Goal: Task Accomplishment & Management: Use online tool/utility

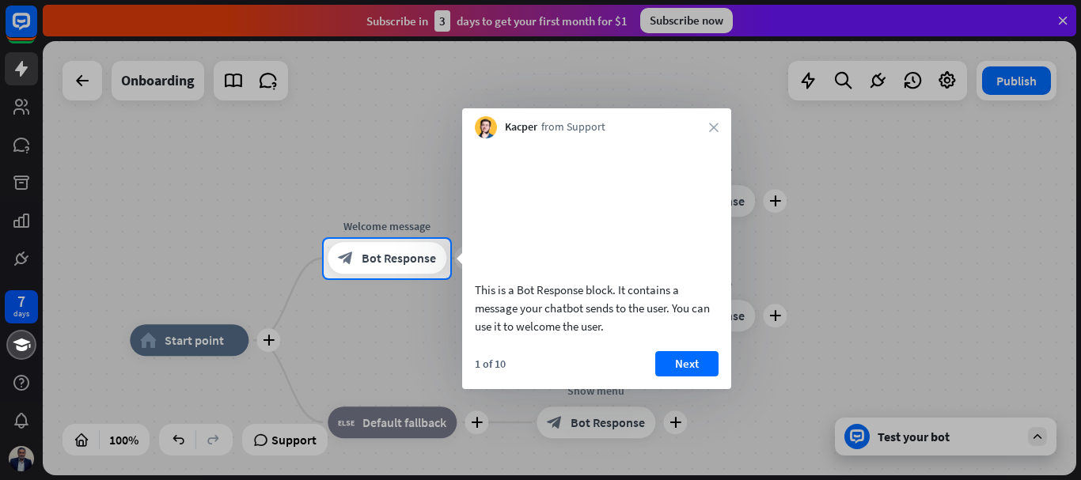
click at [1064, 17] on div at bounding box center [540, 119] width 1081 height 239
click at [1007, 101] on div at bounding box center [540, 119] width 1081 height 239
drag, startPoint x: 877, startPoint y: 194, endPoint x: 746, endPoint y: 328, distance: 186.9
click at [746, 328] on div at bounding box center [540, 240] width 1081 height 480
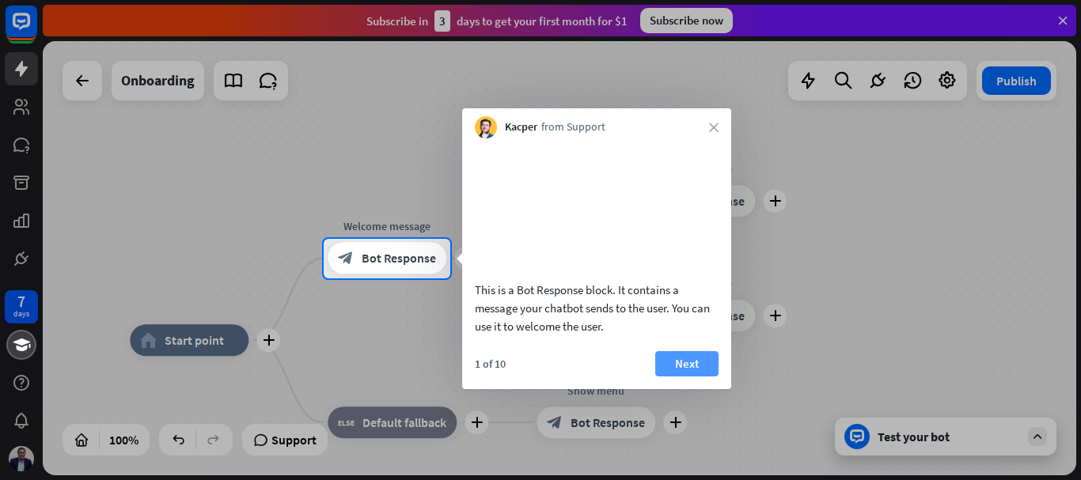
click at [673, 377] on button "Next" at bounding box center [686, 363] width 63 height 25
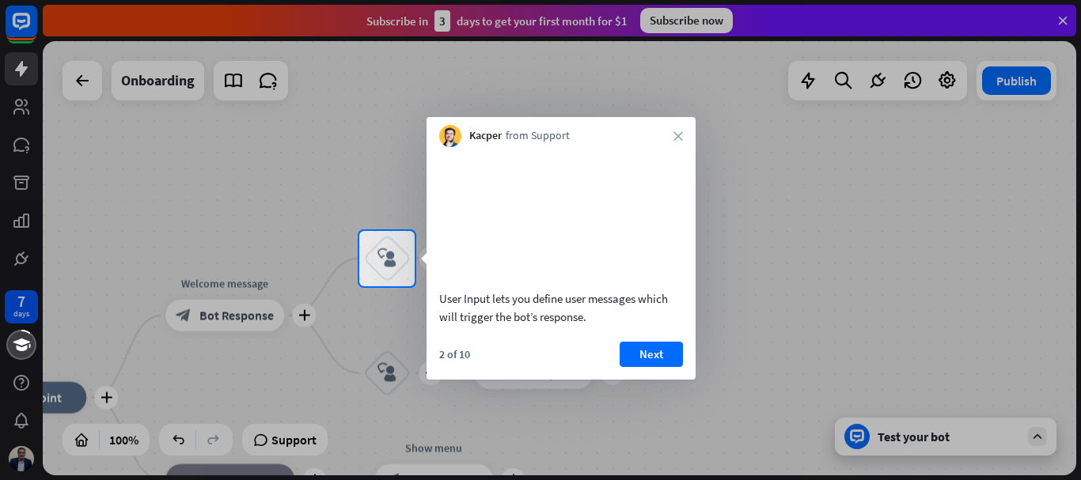
click at [673, 367] on button "Next" at bounding box center [651, 354] width 63 height 25
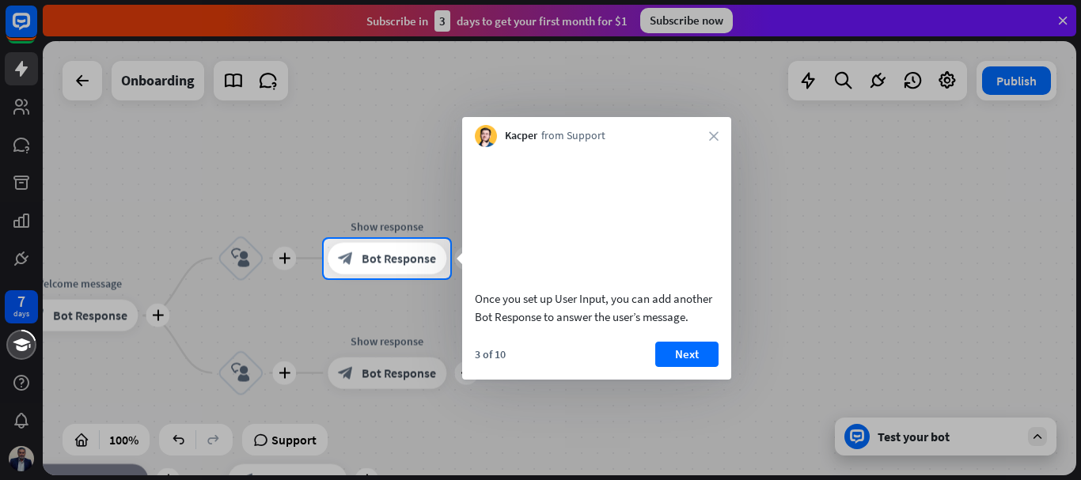
click at [673, 367] on button "Next" at bounding box center [686, 354] width 63 height 25
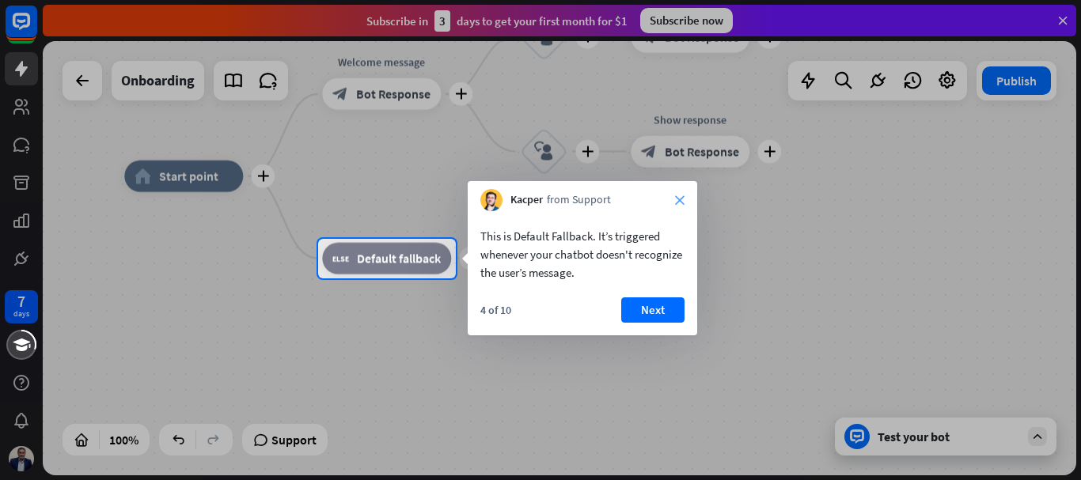
click at [679, 199] on icon "close" at bounding box center [679, 199] width 9 height 9
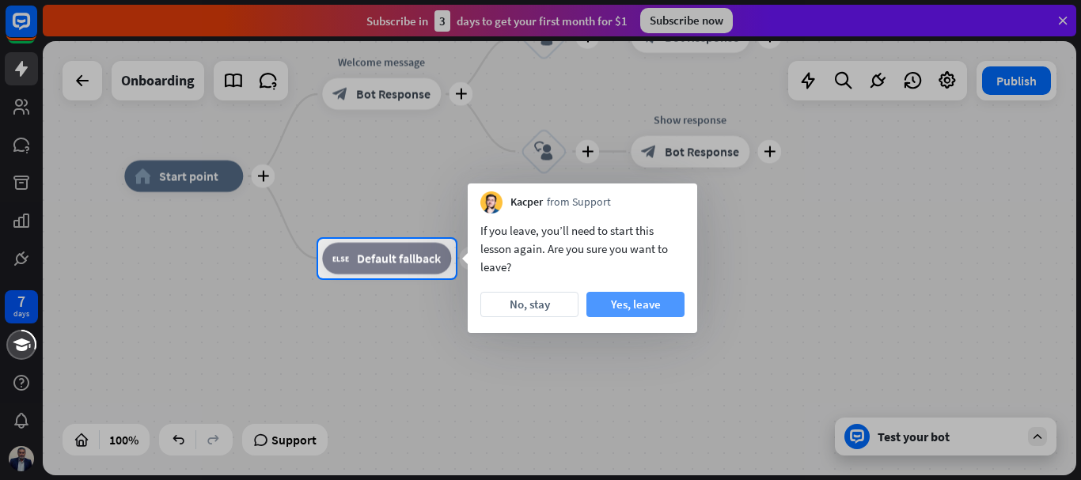
click at [634, 304] on button "Yes, leave" at bounding box center [635, 304] width 98 height 25
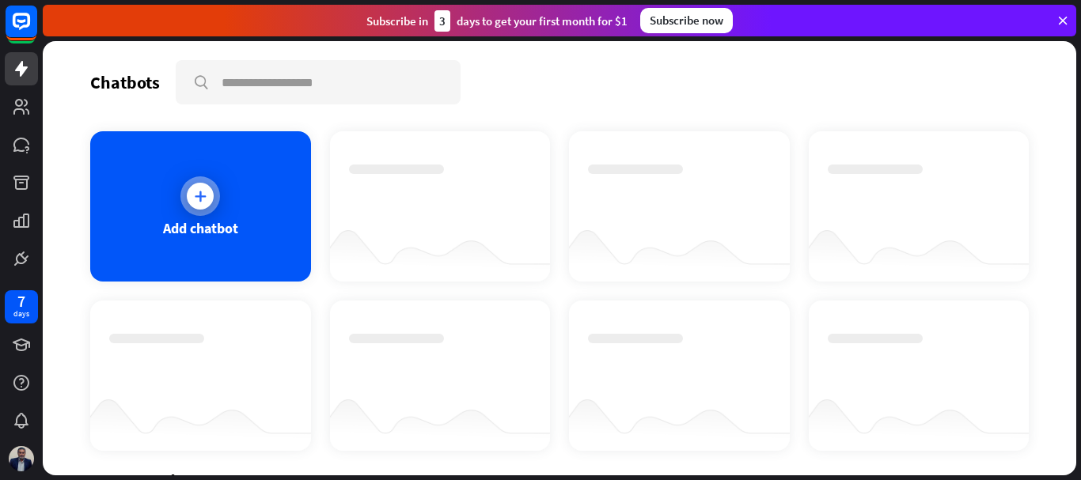
click at [205, 213] on div at bounding box center [200, 196] width 40 height 40
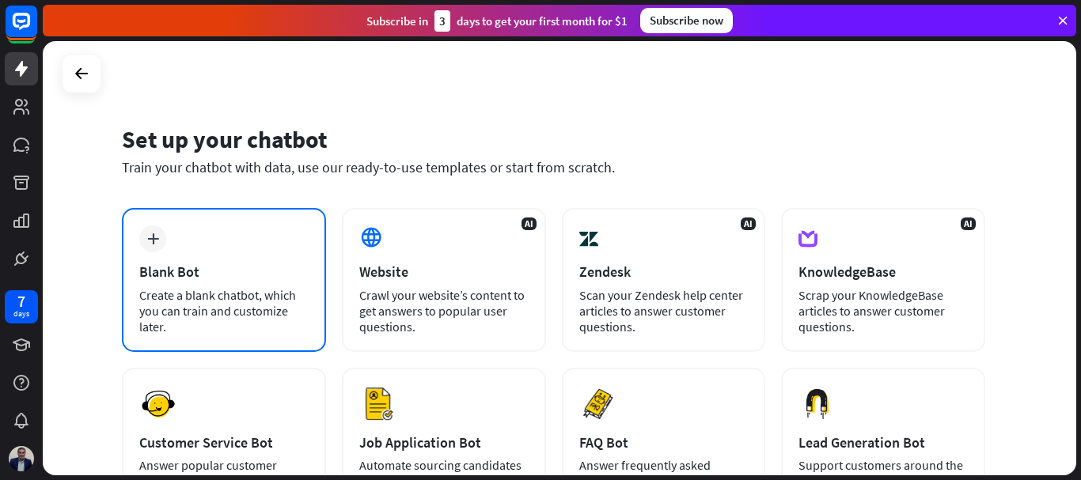
click at [196, 241] on div "plus Blank Bot Create a blank chatbot, which you can train and customize later." at bounding box center [224, 280] width 204 height 144
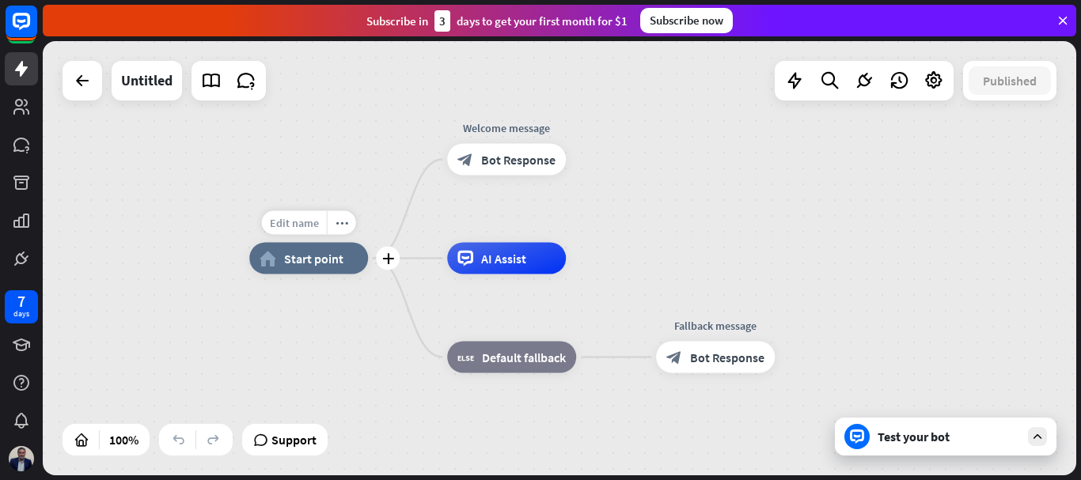
click at [315, 227] on span "Edit name" at bounding box center [294, 223] width 49 height 14
type input "*********"
click at [378, 290] on div "********* plus home_2 Start point Welcome message block_bot_response Bot Respon…" at bounding box center [560, 258] width 1034 height 435
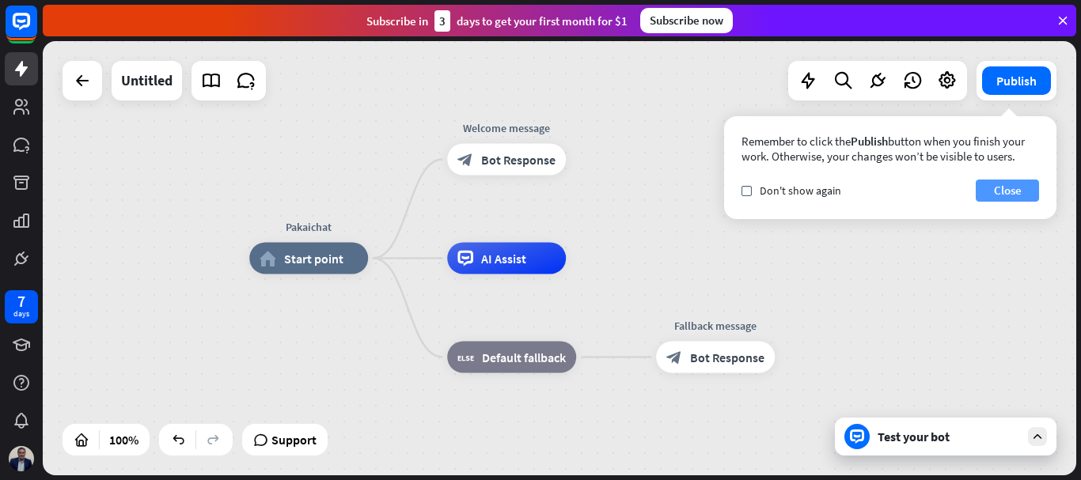
click at [992, 192] on button "Close" at bounding box center [1007, 191] width 63 height 22
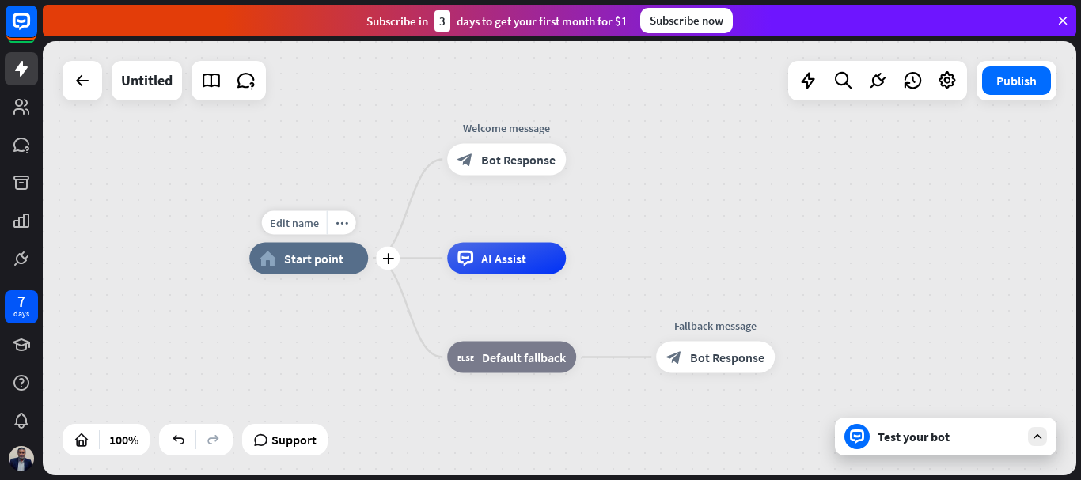
click at [318, 266] on span "Start point" at bounding box center [313, 259] width 59 height 16
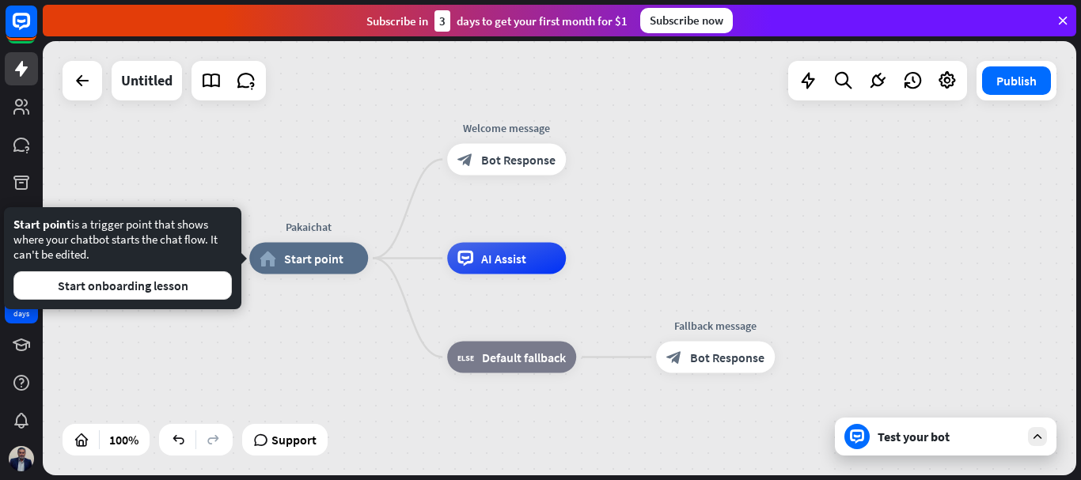
click at [307, 324] on div "Pakaichat home_2 Start point Welcome message block_bot_response Bot Response AI…" at bounding box center [766, 476] width 1034 height 435
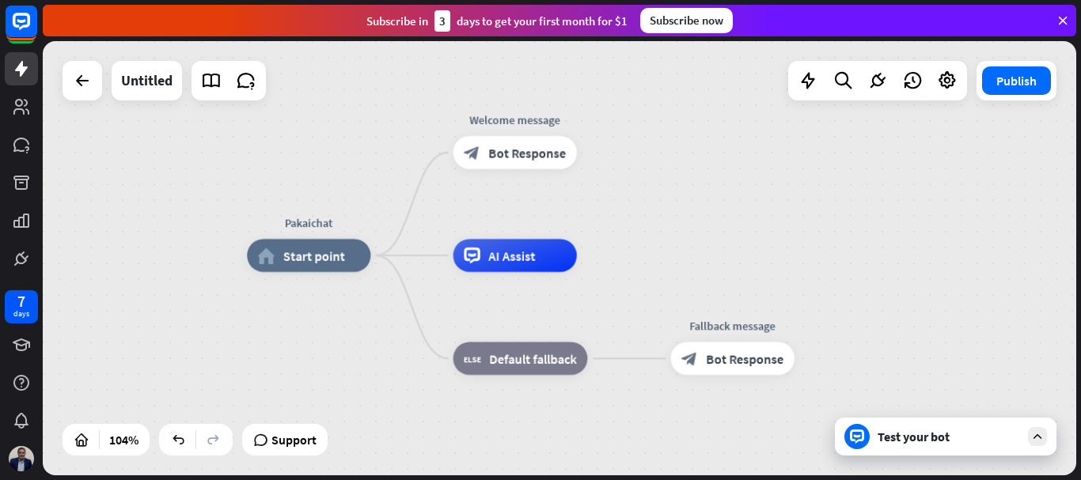
click at [285, 327] on div "Pakaichat home_2 Start point Welcome message block_bot_response Bot Response AI…" at bounding box center [785, 482] width 1076 height 453
click at [17, 77] on icon at bounding box center [21, 68] width 19 height 19
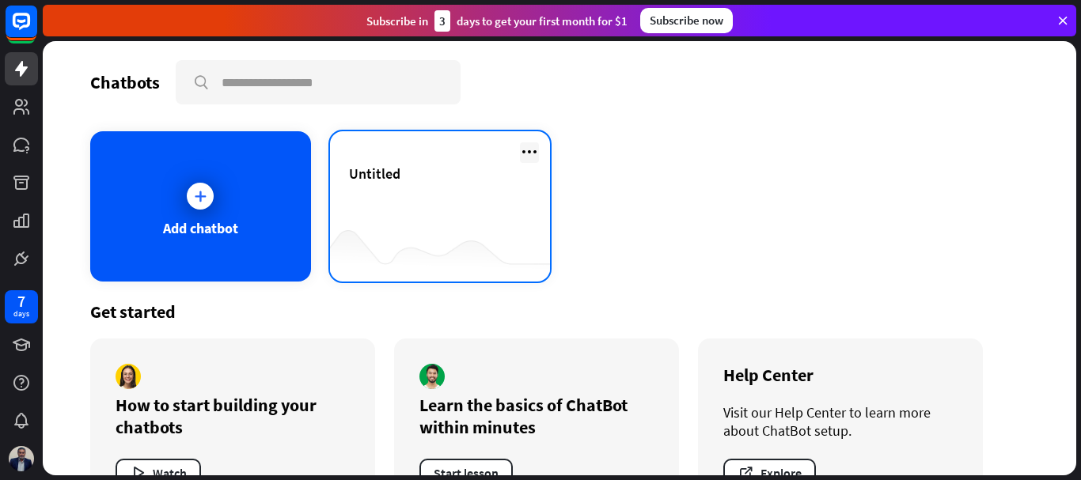
click at [522, 154] on icon at bounding box center [529, 151] width 19 height 19
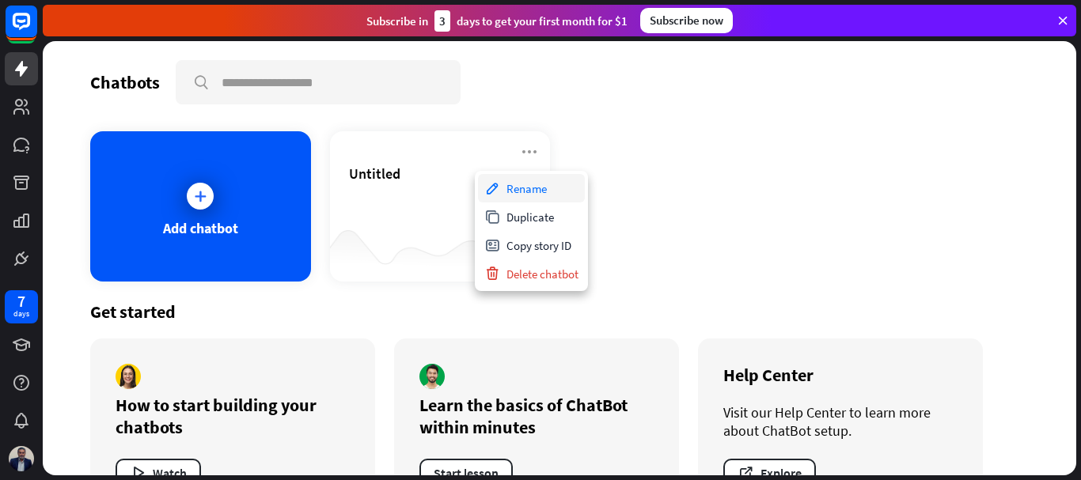
click at [522, 184] on div "Rename" at bounding box center [531, 188] width 107 height 28
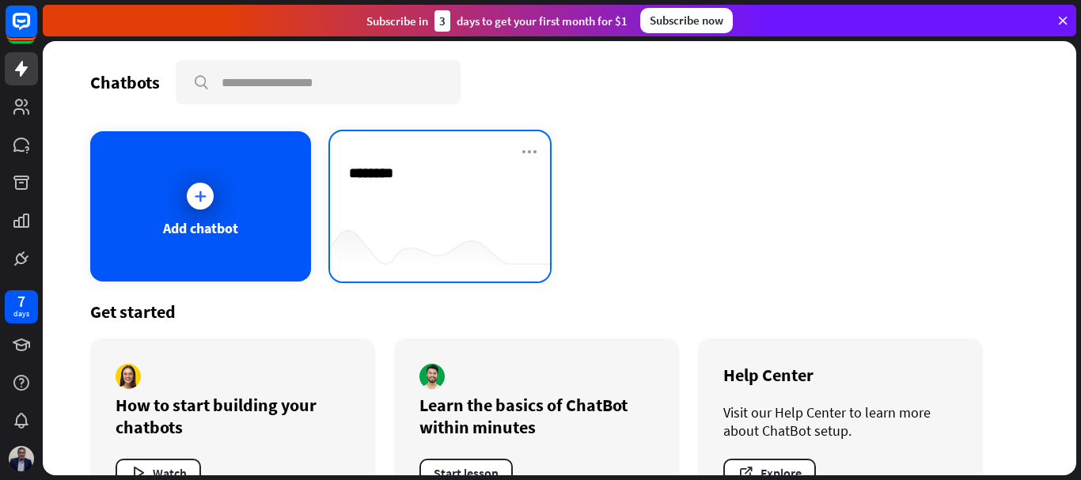
type input "*********"
click at [431, 187] on div "Pakaichat" at bounding box center [440, 192] width 183 height 55
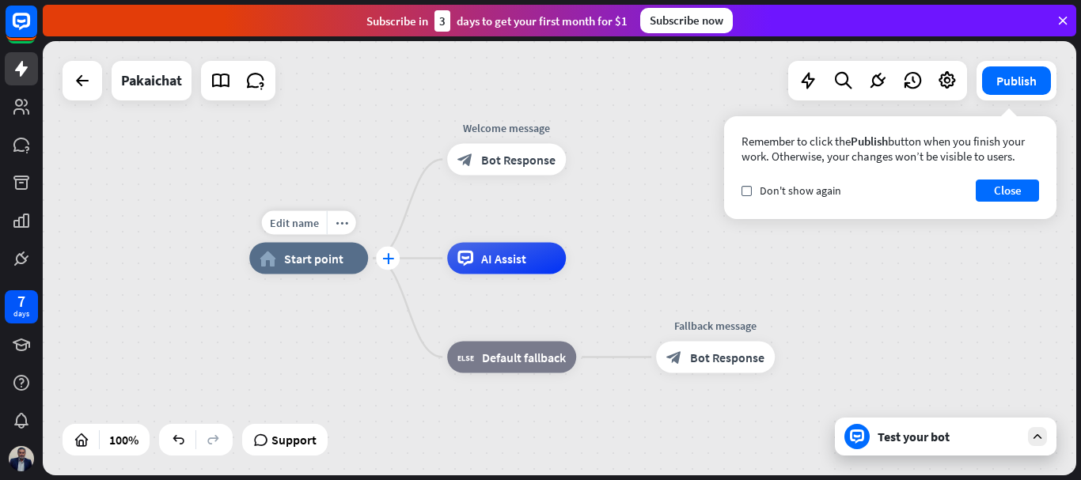
click at [389, 260] on icon "plus" at bounding box center [388, 258] width 12 height 11
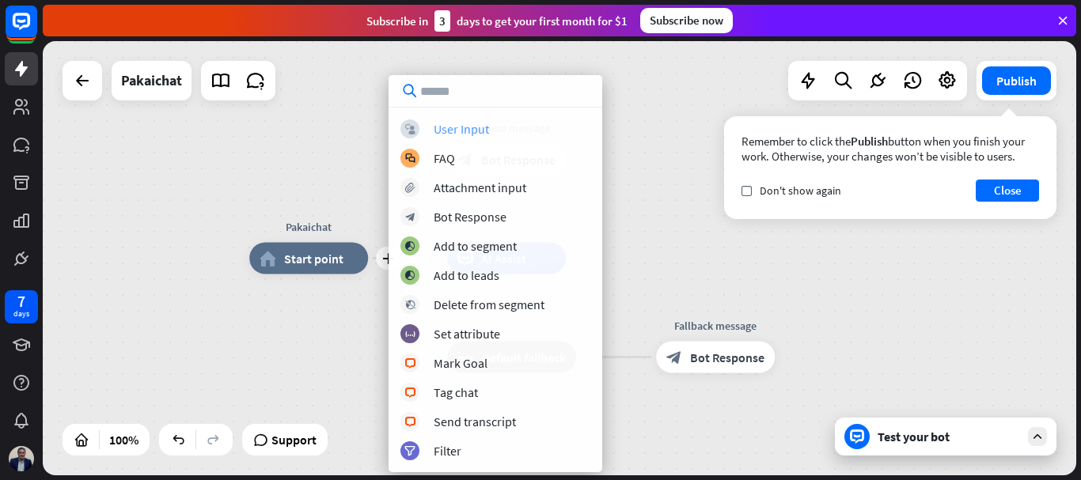
click at [464, 124] on div "User Input" at bounding box center [461, 129] width 55 height 16
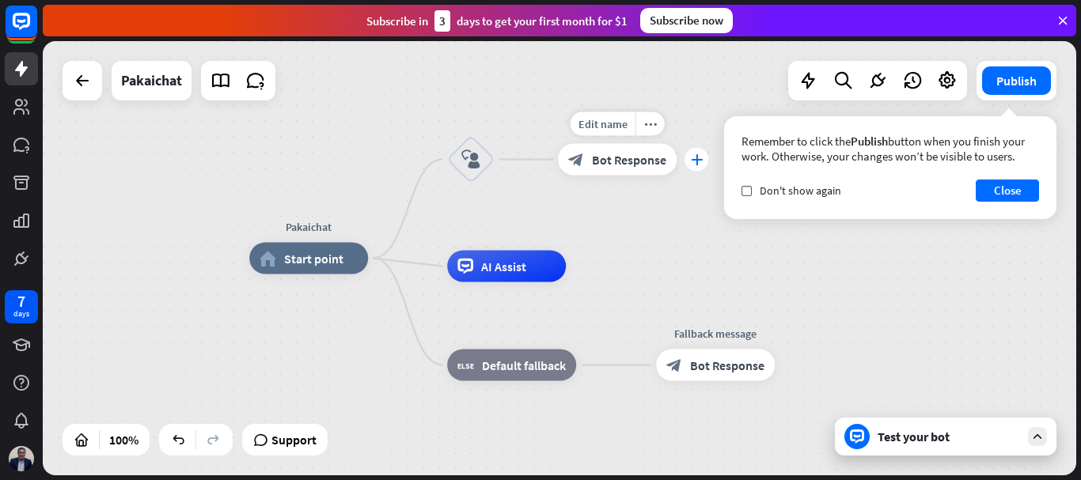
click at [703, 166] on div "plus" at bounding box center [697, 160] width 24 height 24
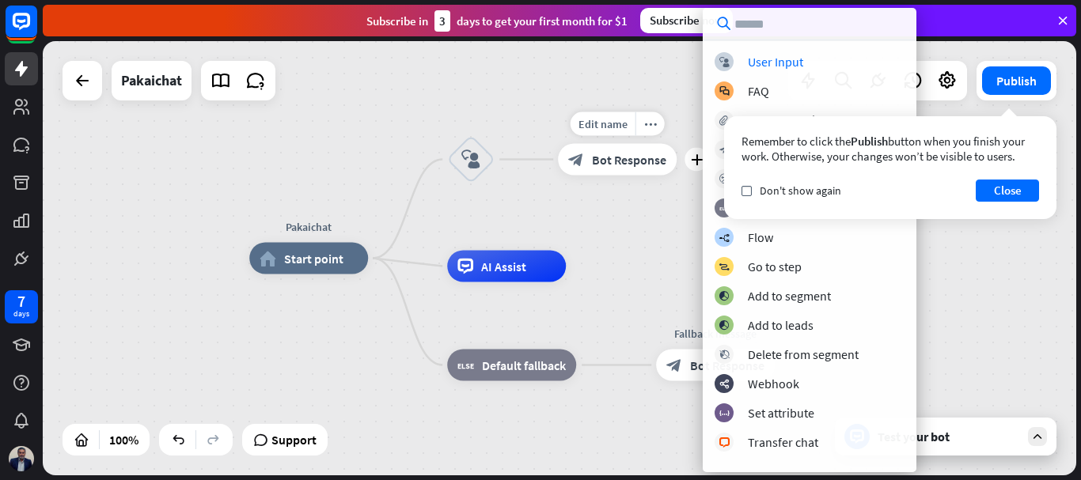
click at [648, 176] on div "Edit name more_horiz plus Welcome message block_bot_response Bot Response" at bounding box center [617, 160] width 119 height 32
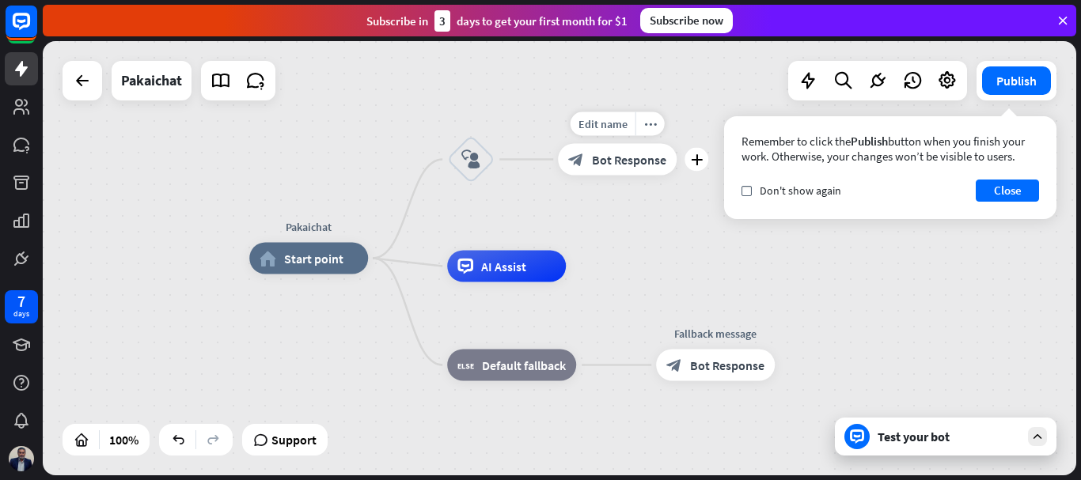
click at [618, 169] on div "block_bot_response Bot Response" at bounding box center [617, 160] width 119 height 32
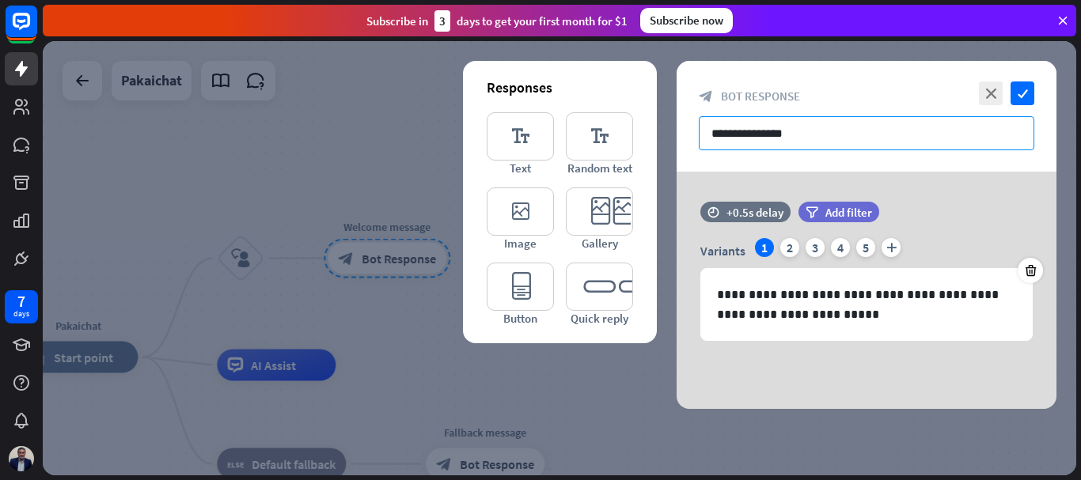
click at [748, 133] on input "**********" at bounding box center [867, 133] width 336 height 34
click at [712, 132] on input "**********" at bounding box center [867, 133] width 336 height 34
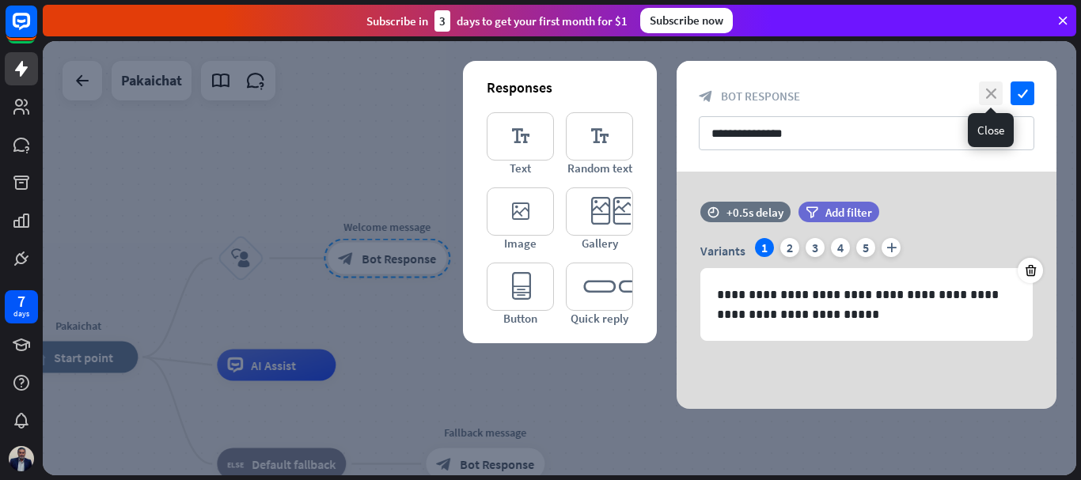
click at [988, 93] on icon "close" at bounding box center [991, 94] width 24 height 24
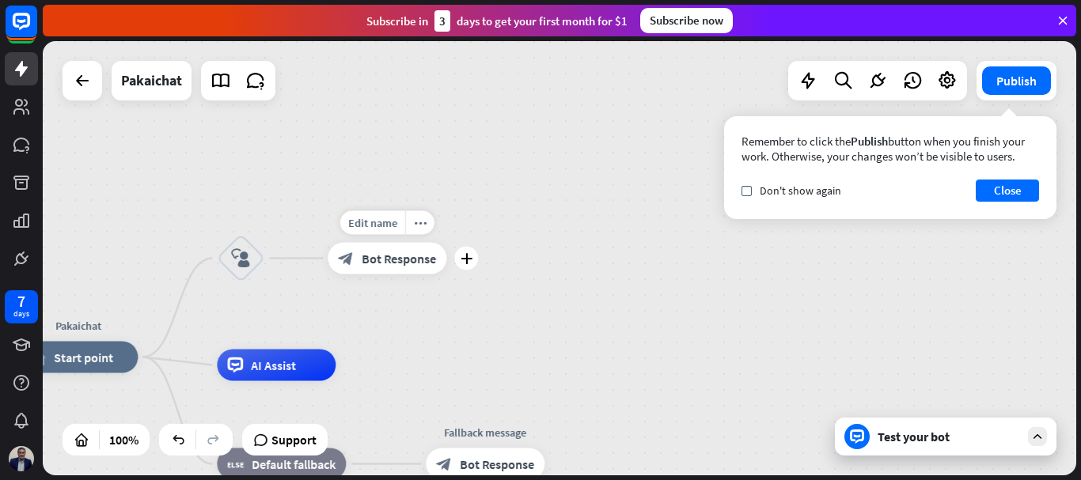
click at [381, 256] on span "Bot Response" at bounding box center [399, 259] width 74 height 16
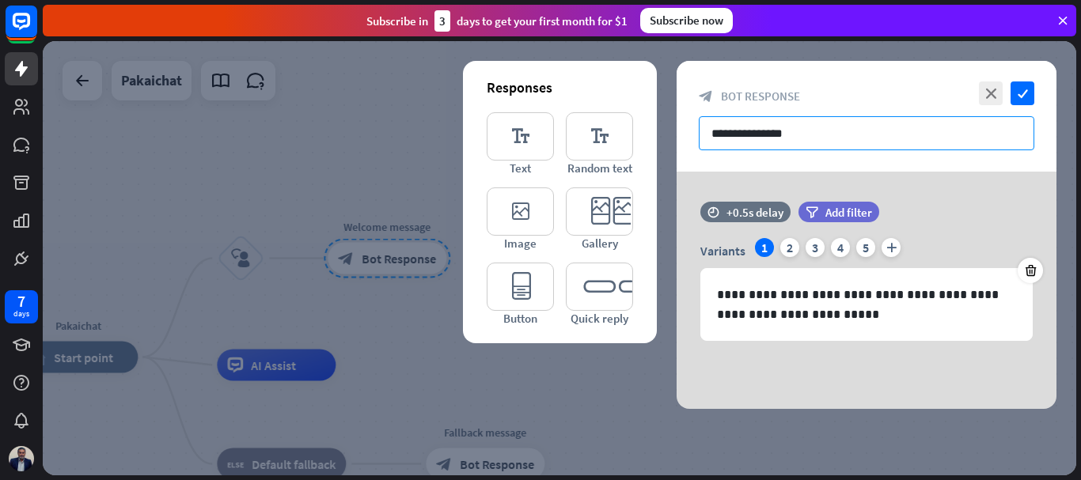
click at [822, 126] on input "**********" at bounding box center [867, 133] width 336 height 34
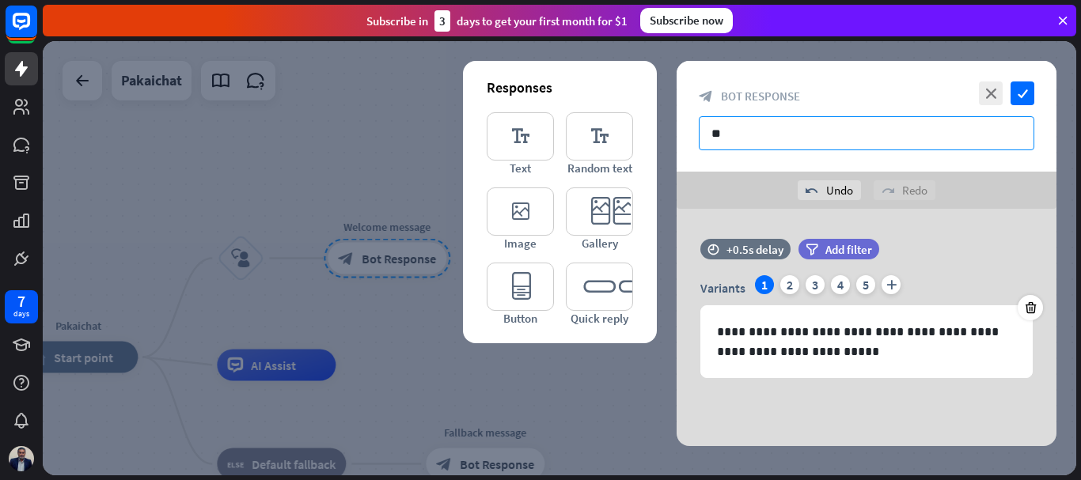
type input "*"
paste input "**********"
type input "*"
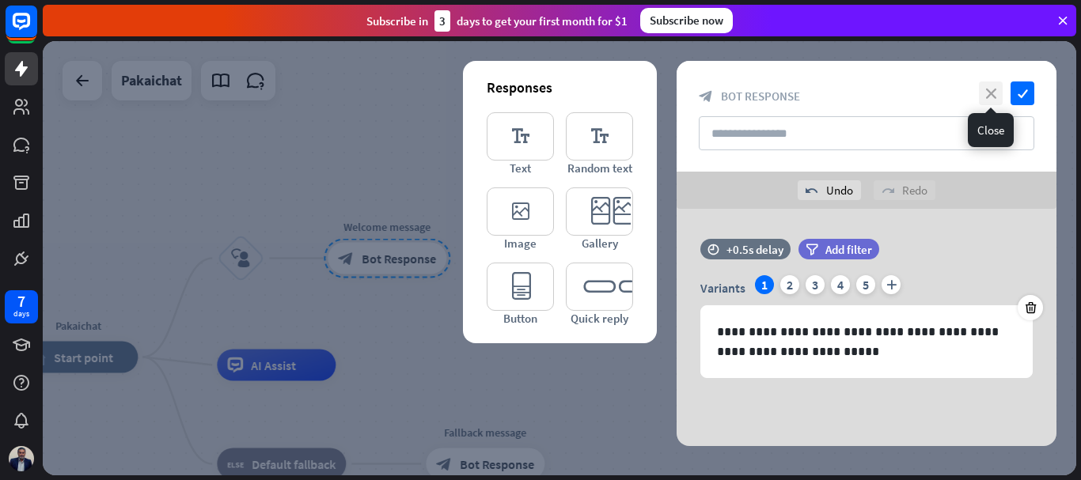
click at [985, 92] on icon "close" at bounding box center [991, 94] width 24 height 24
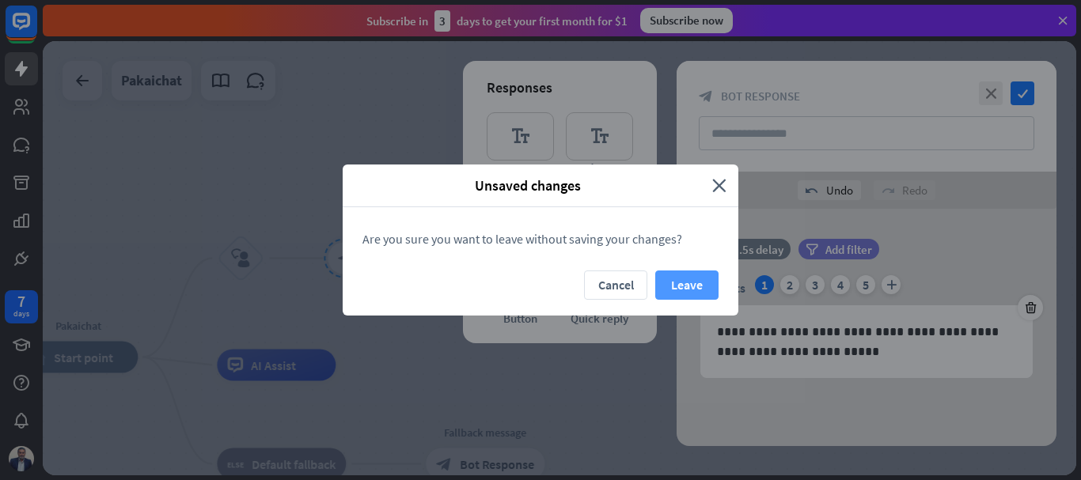
click at [686, 281] on button "Leave" at bounding box center [686, 285] width 63 height 29
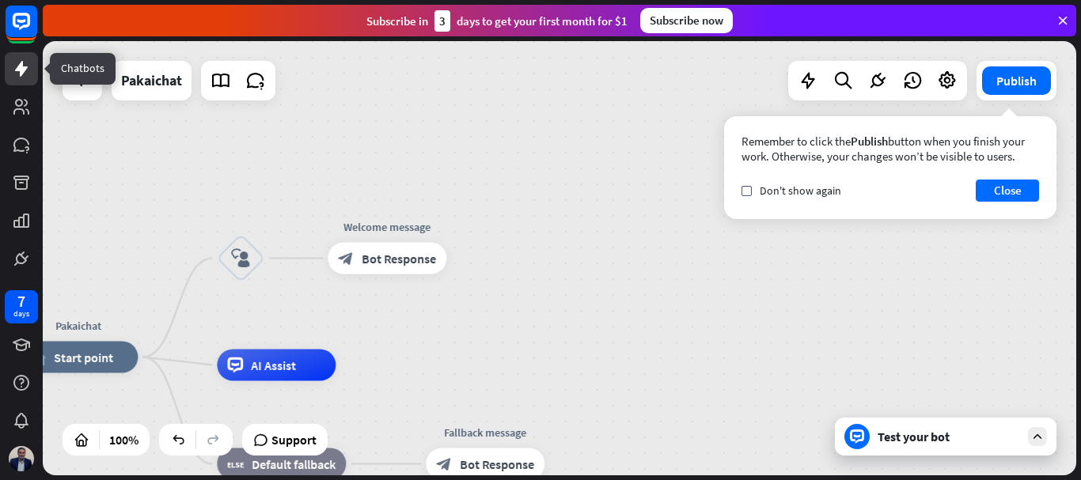
click at [25, 66] on icon at bounding box center [21, 68] width 19 height 19
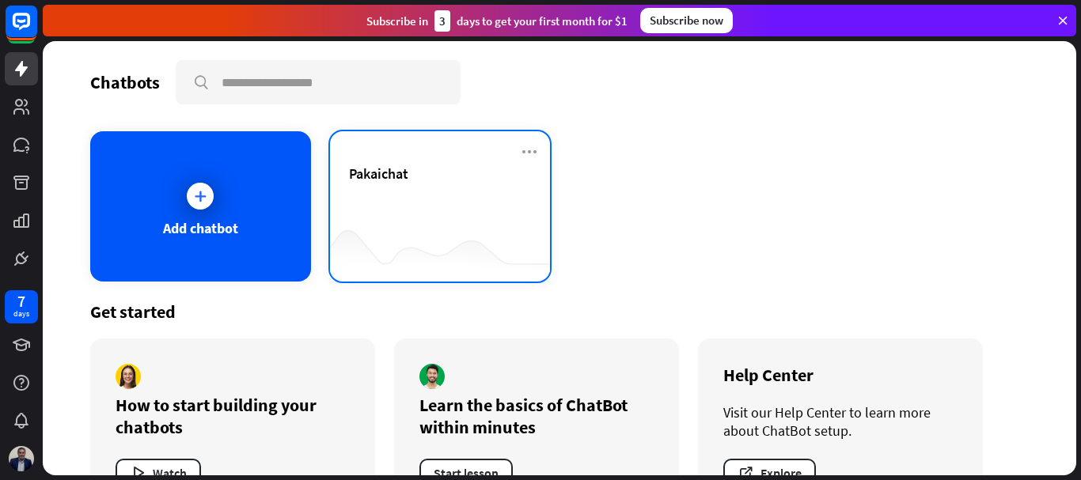
click at [378, 158] on div "Pakaichat" at bounding box center [440, 206] width 221 height 150
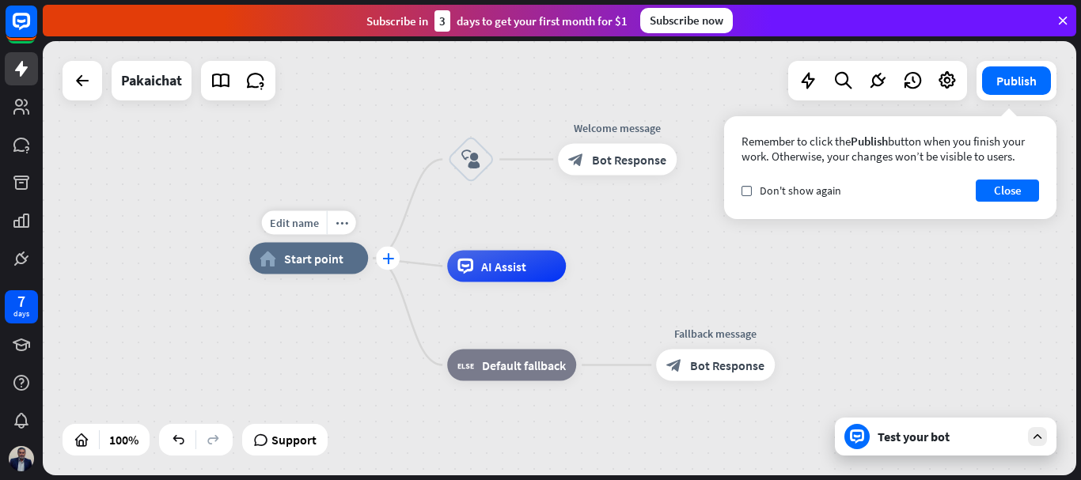
click at [381, 260] on div "plus" at bounding box center [388, 259] width 24 height 24
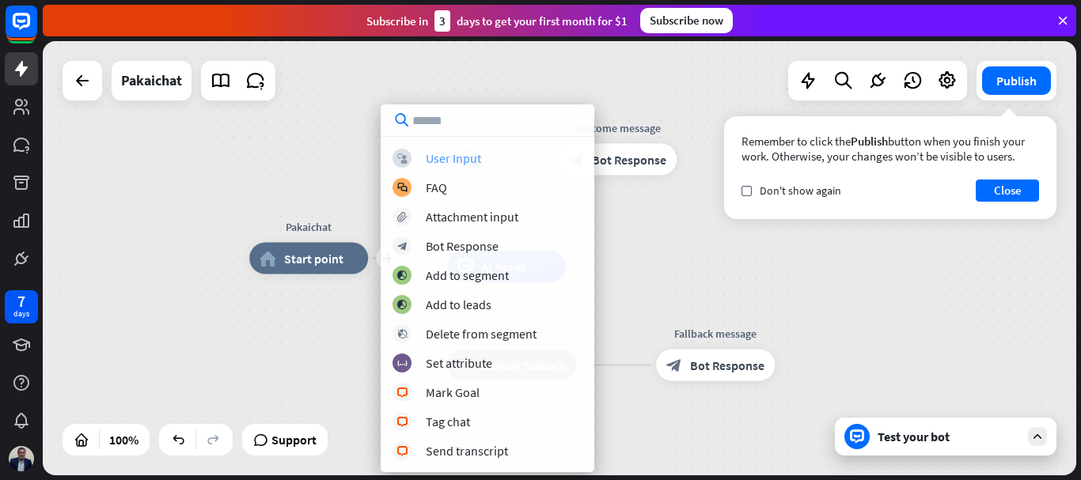
click at [463, 157] on div "User Input" at bounding box center [453, 158] width 55 height 16
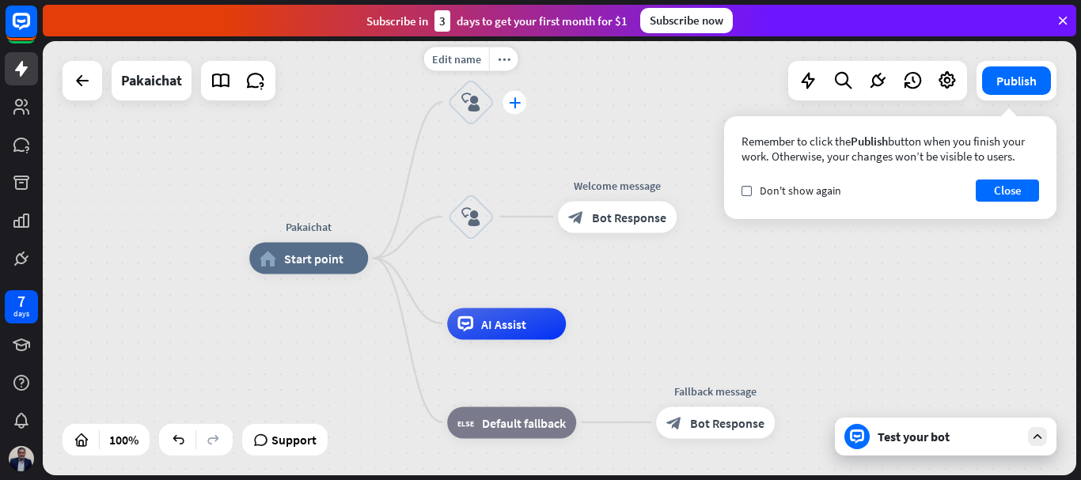
click at [510, 108] on div "plus" at bounding box center [515, 102] width 24 height 24
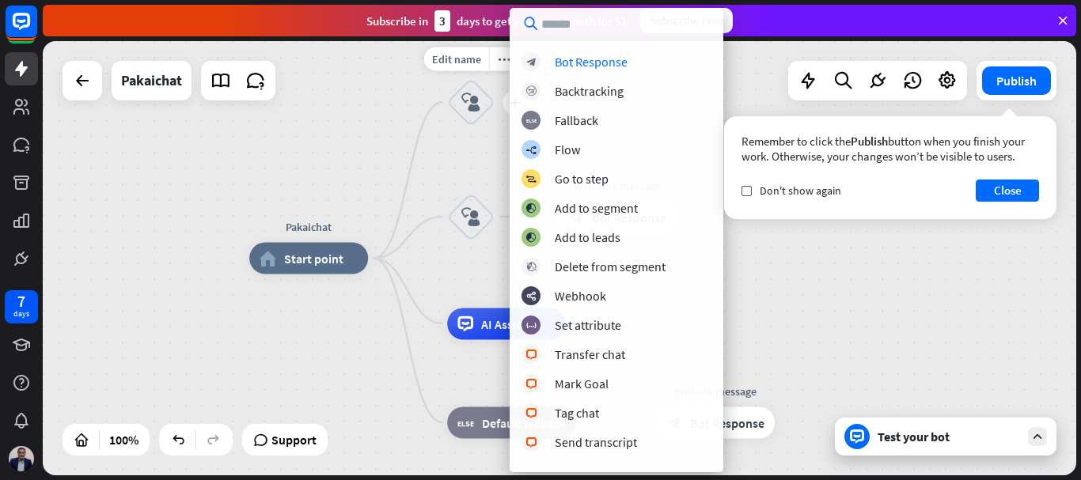
click at [469, 126] on div "Edit name more_horiz plus block_user_input" at bounding box center [470, 101] width 47 height 47
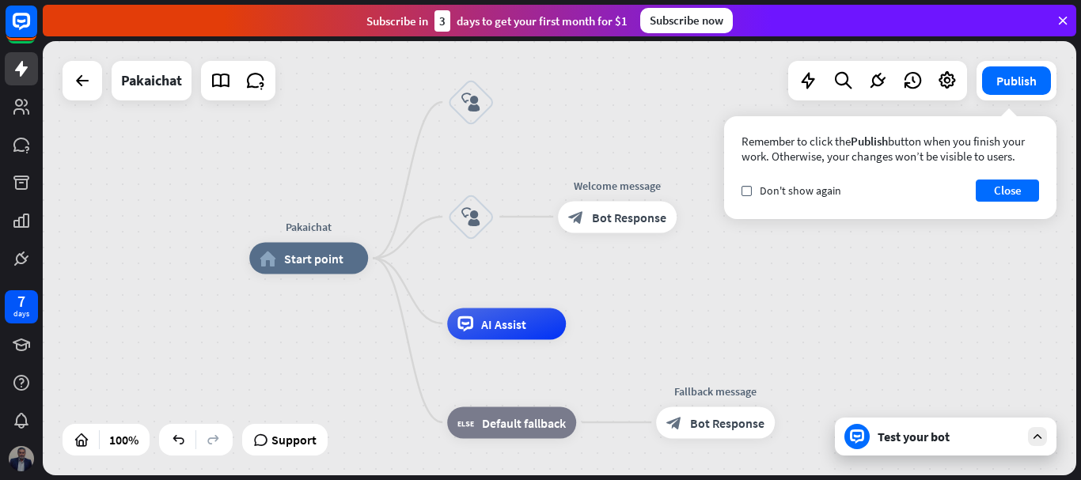
click at [18, 456] on img at bounding box center [21, 458] width 25 height 25
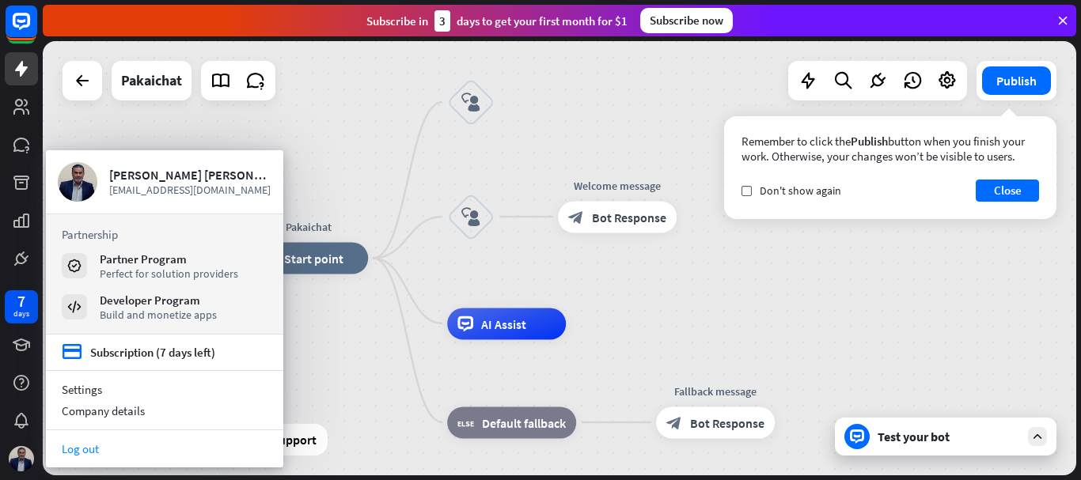
click at [85, 447] on link "Log out" at bounding box center [164, 448] width 237 height 21
